Goal: Transaction & Acquisition: Book appointment/travel/reservation

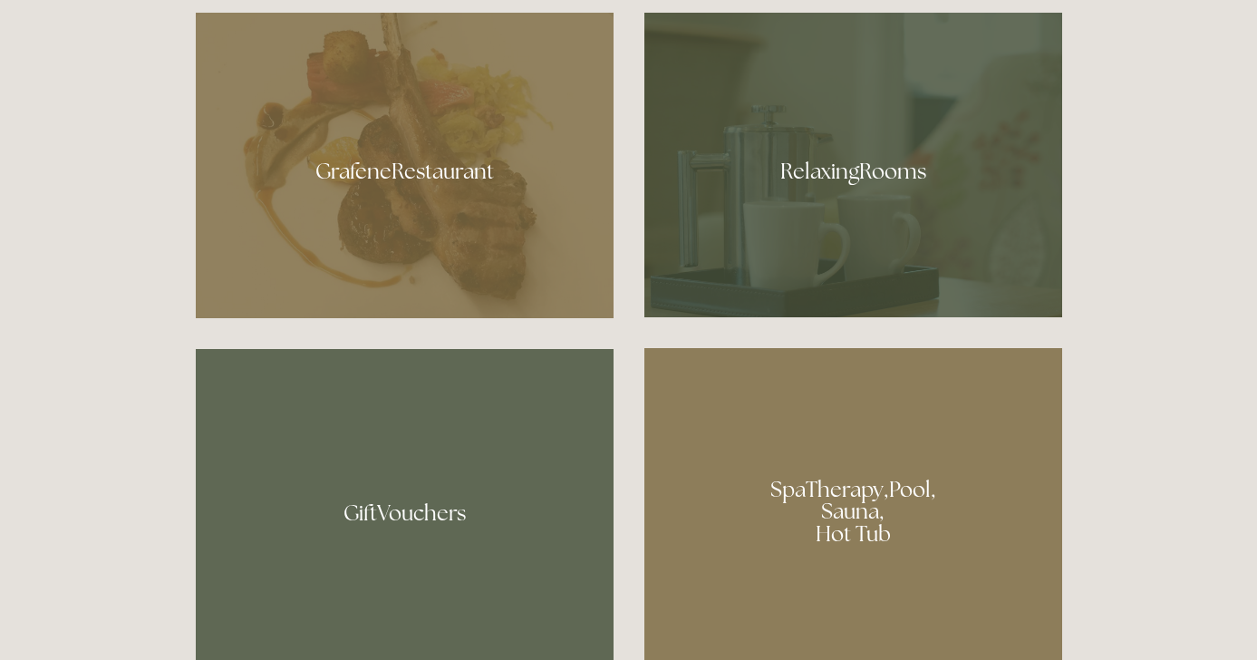
scroll to position [1076, 0]
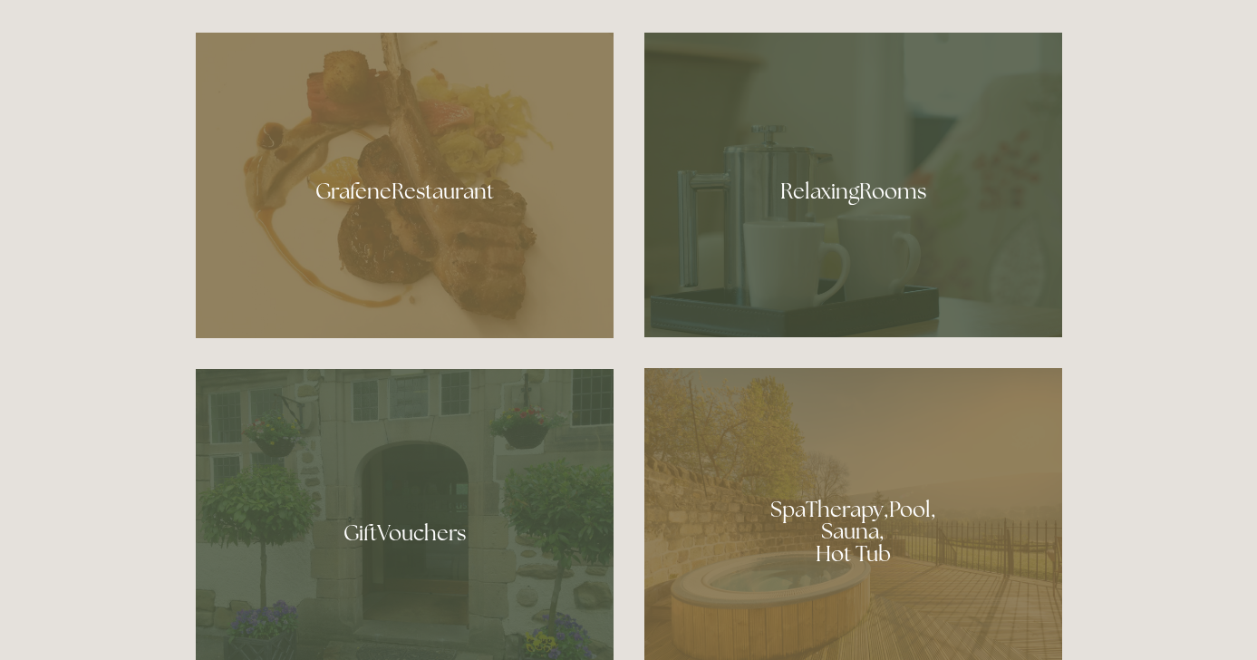
click at [885, 196] on div at bounding box center [853, 185] width 418 height 304
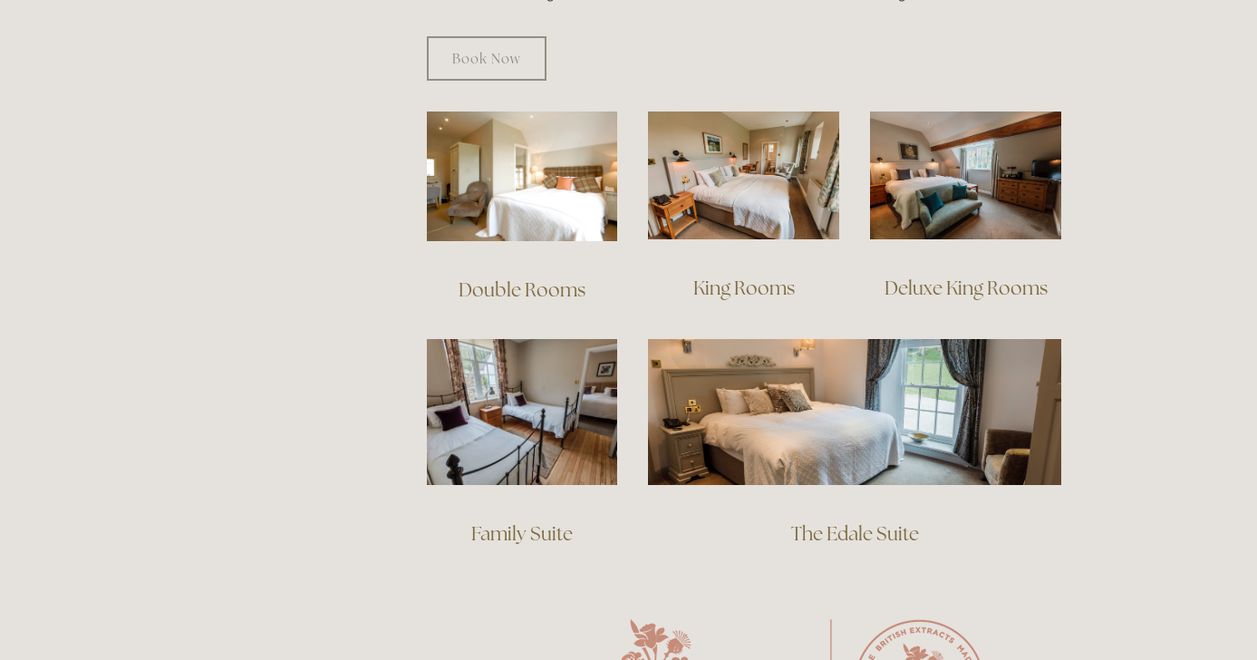
scroll to position [1224, 0]
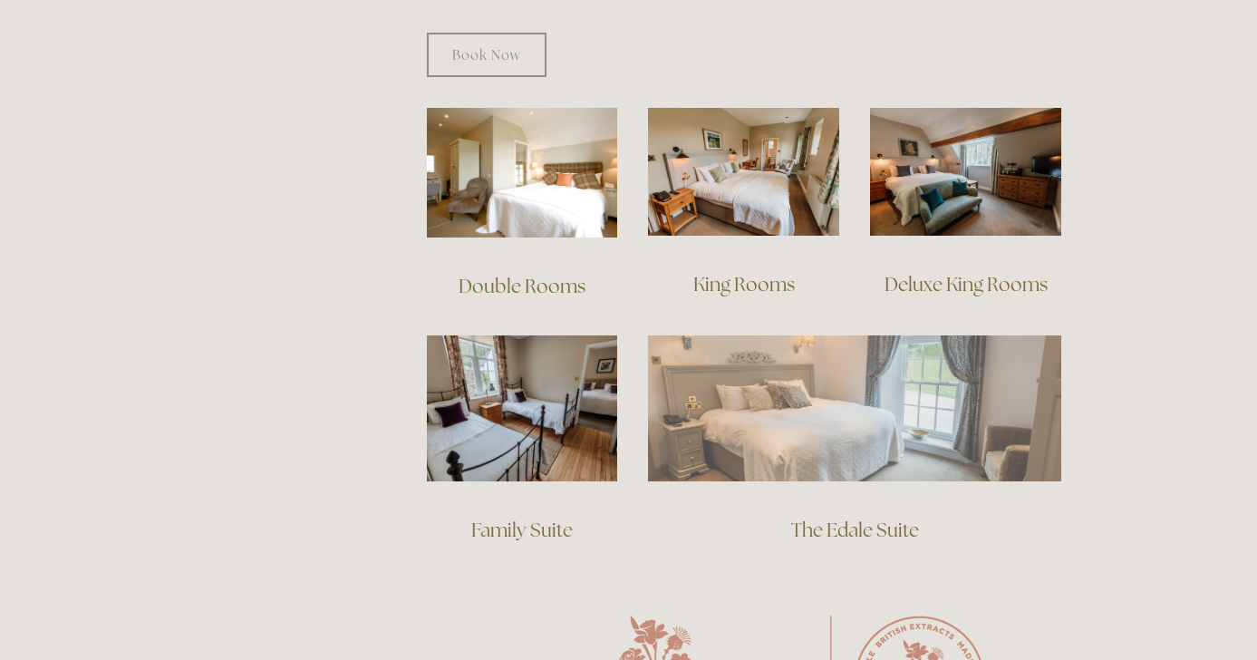
click at [863, 443] on img at bounding box center [854, 407] width 413 height 145
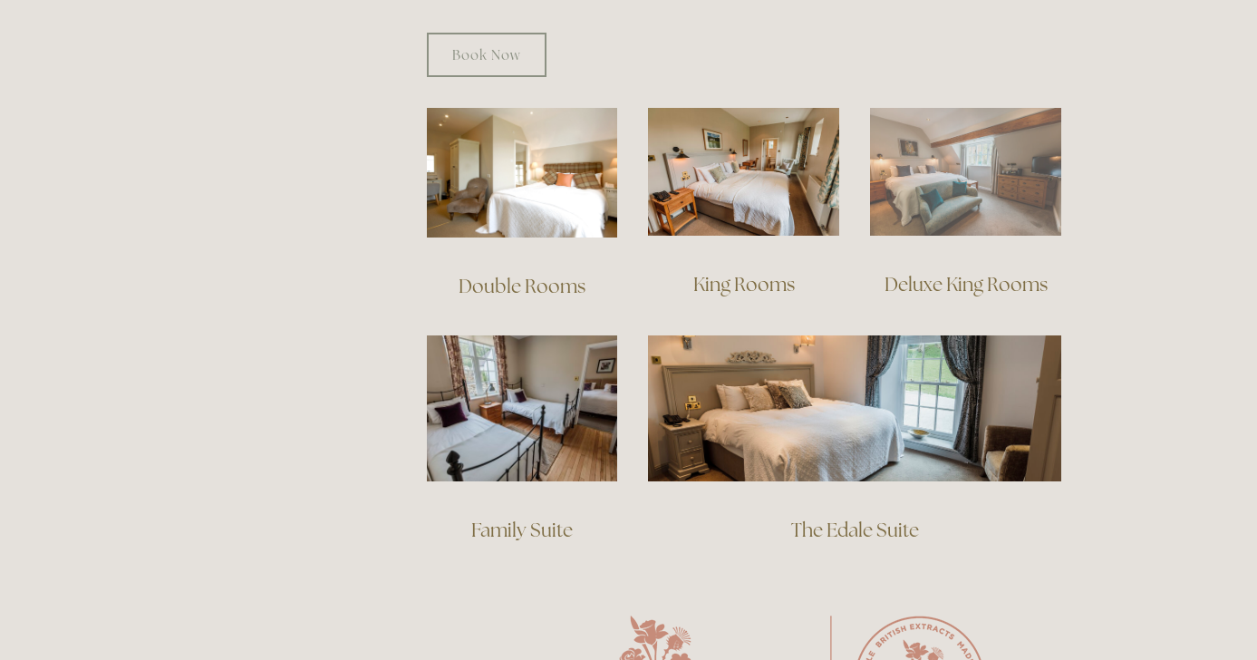
click at [953, 159] on img at bounding box center [965, 172] width 191 height 128
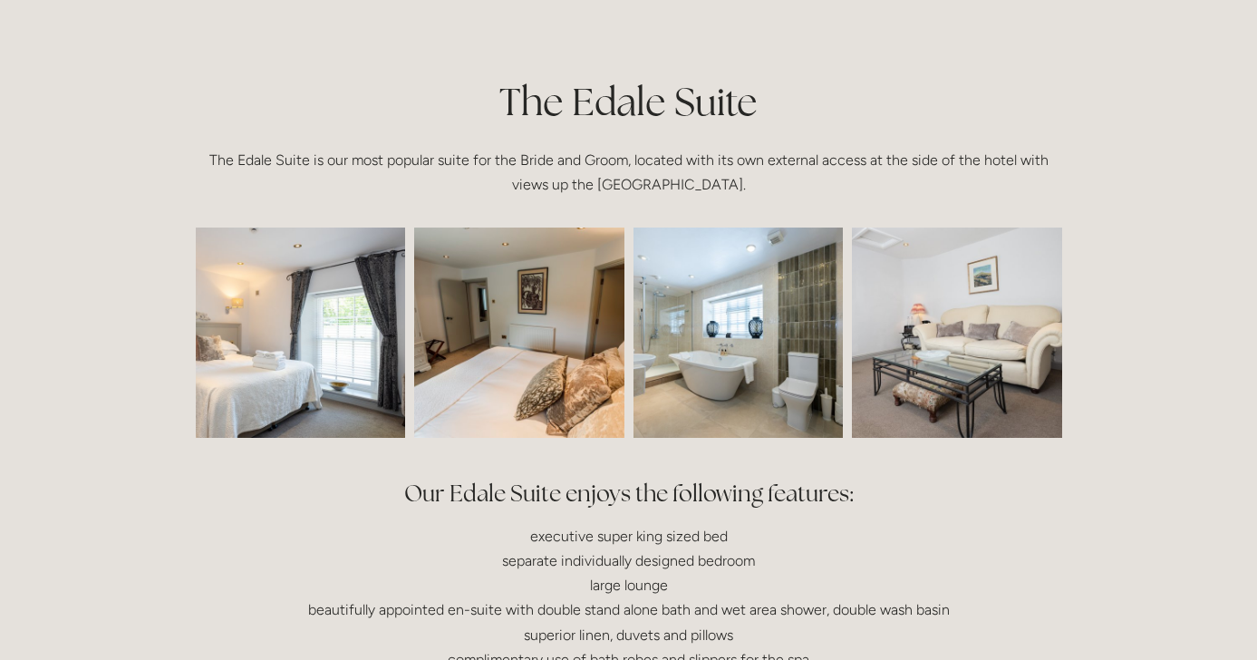
scroll to position [390, 0]
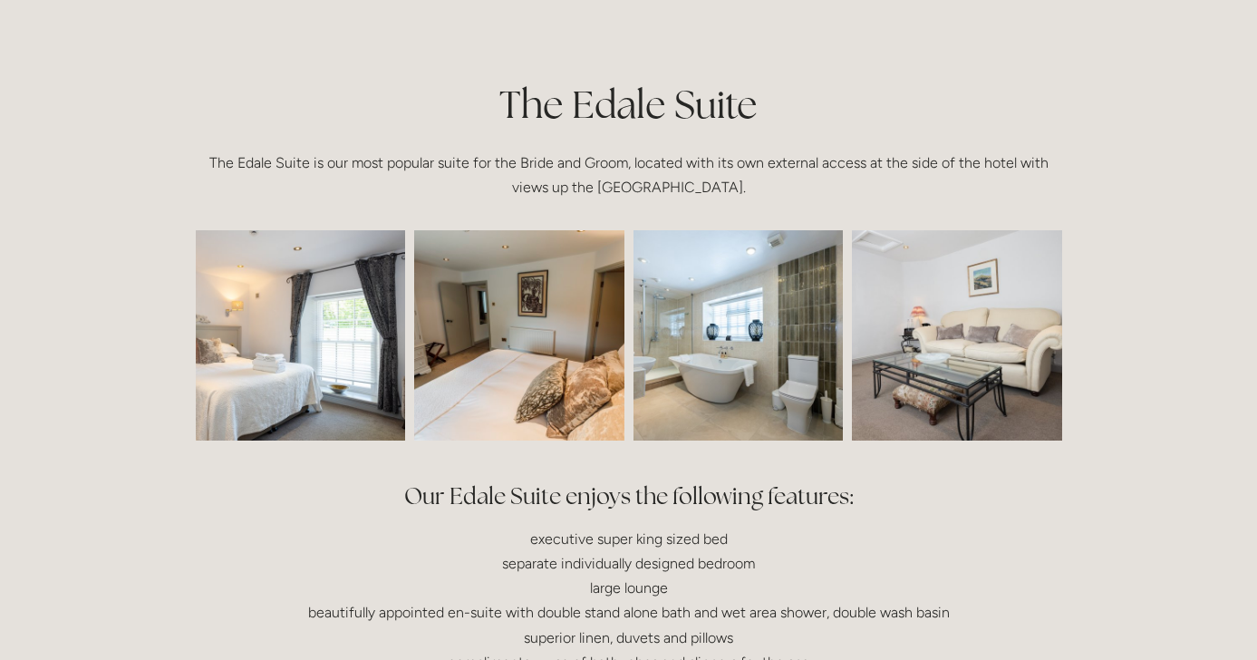
click at [721, 371] on img at bounding box center [737, 335] width 315 height 210
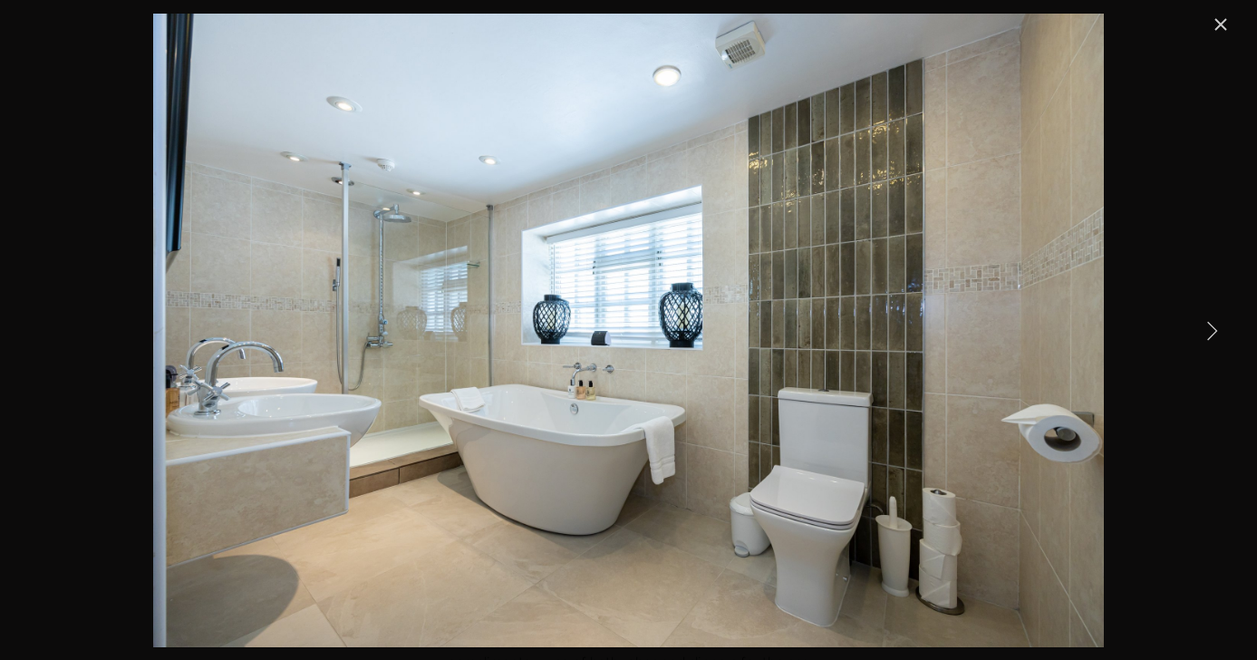
click at [1224, 24] on link "Close" at bounding box center [1221, 25] width 22 height 22
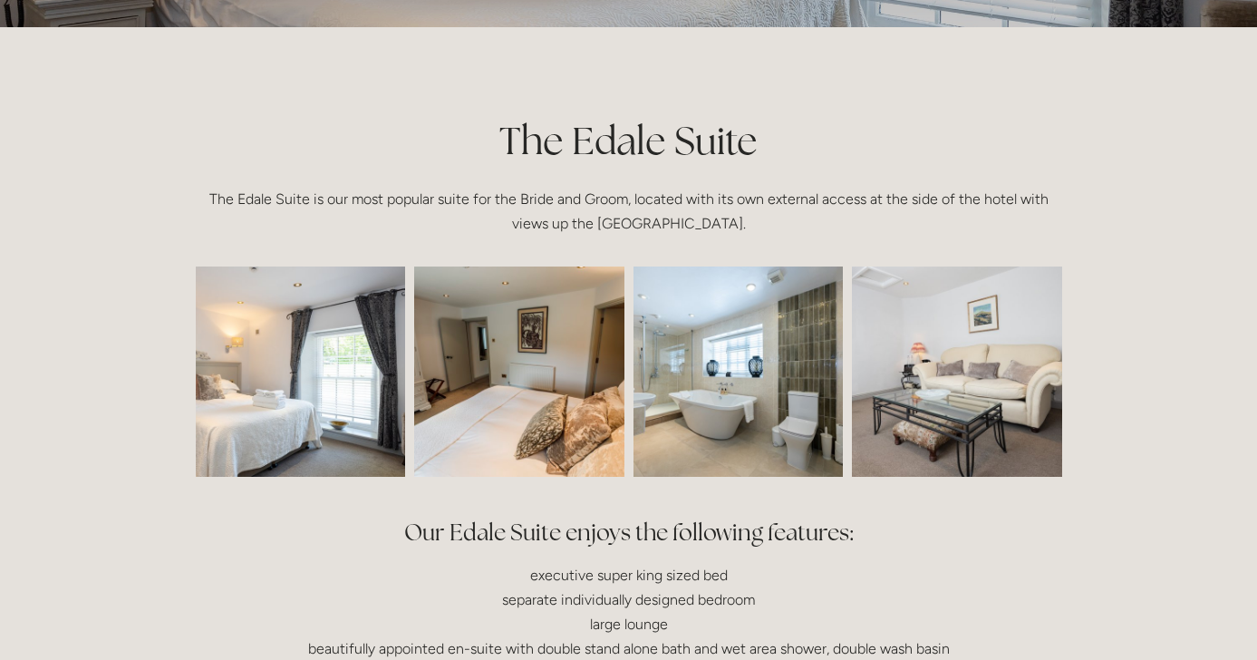
scroll to position [378, 0]
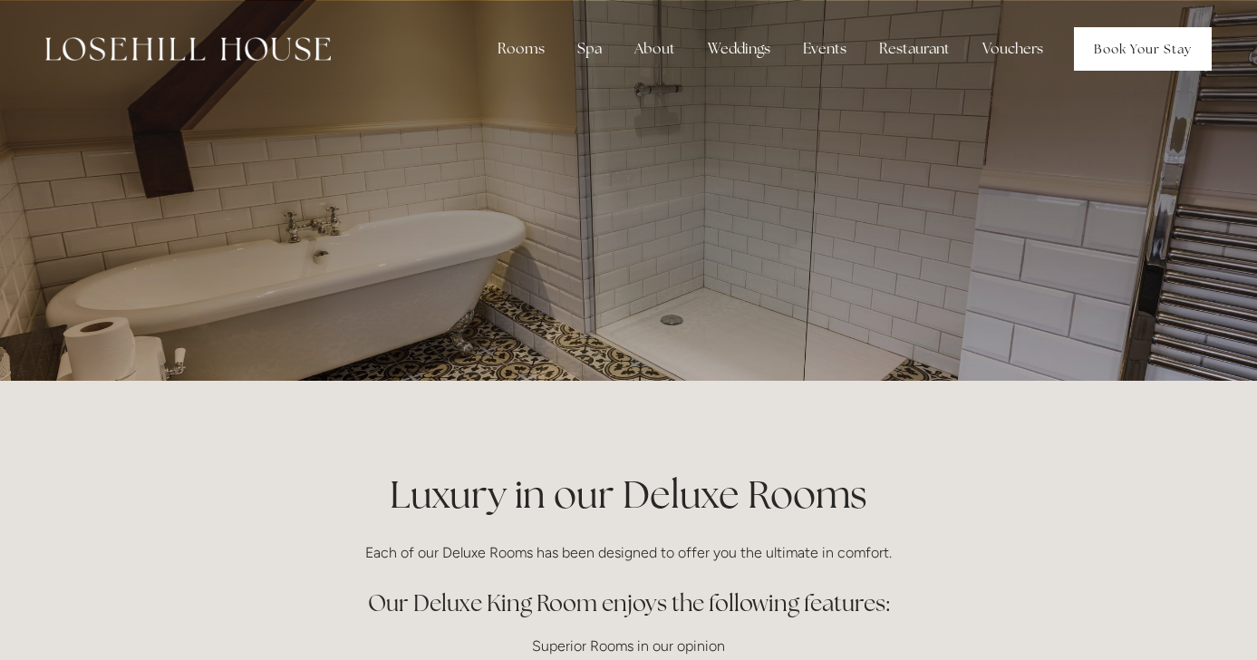
click at [1152, 50] on link "Book Your Stay" at bounding box center [1143, 48] width 138 height 43
